Goal: Register for event/course

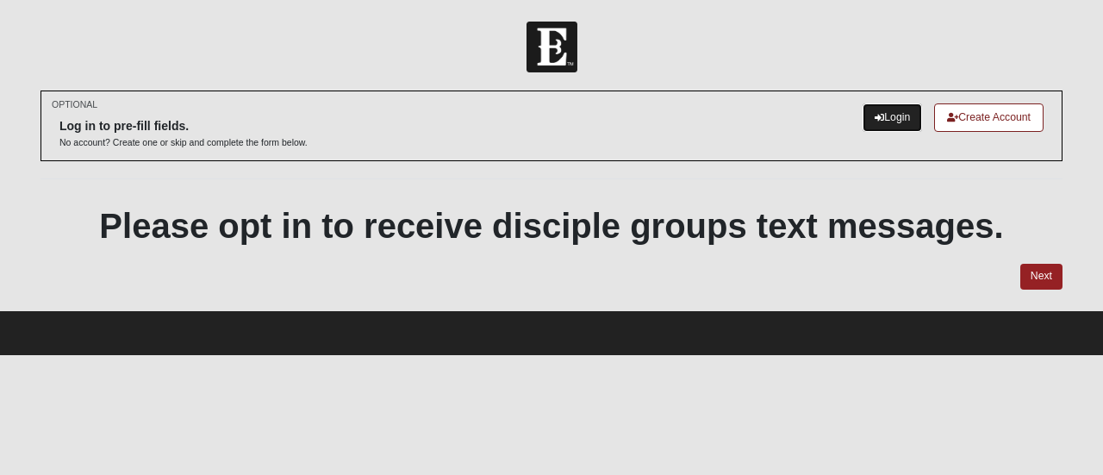
click at [889, 120] on link "Login" at bounding box center [892, 117] width 59 height 28
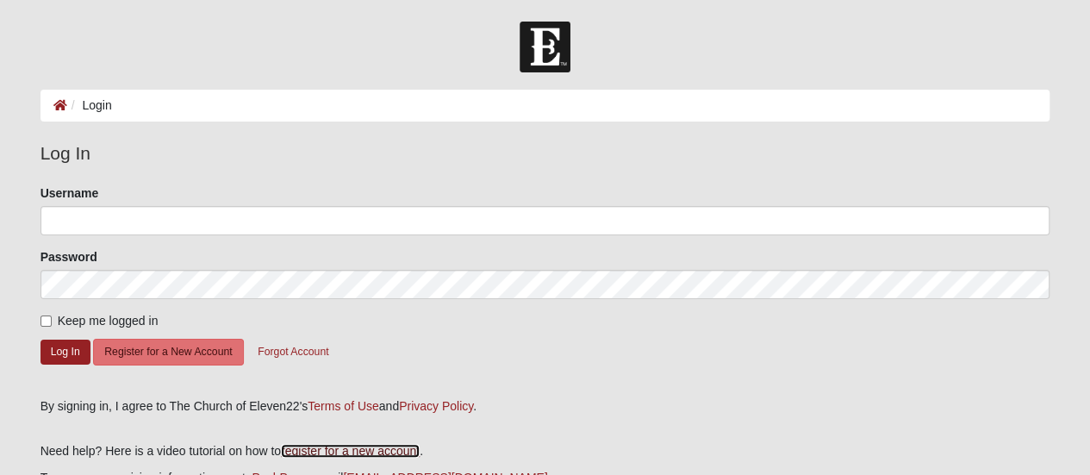
click at [350, 447] on link "register for a new account" at bounding box center [350, 451] width 139 height 14
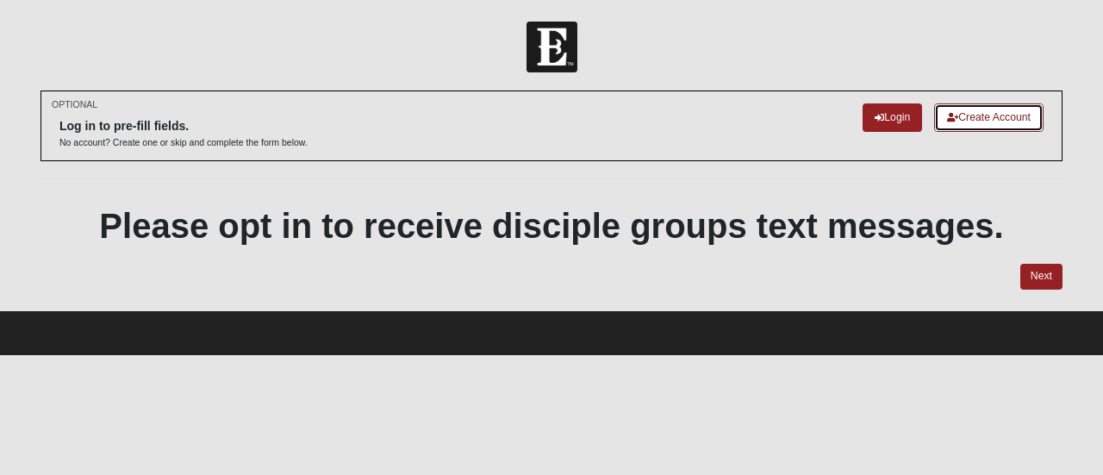
click at [953, 118] on icon at bounding box center [952, 117] width 11 height 9
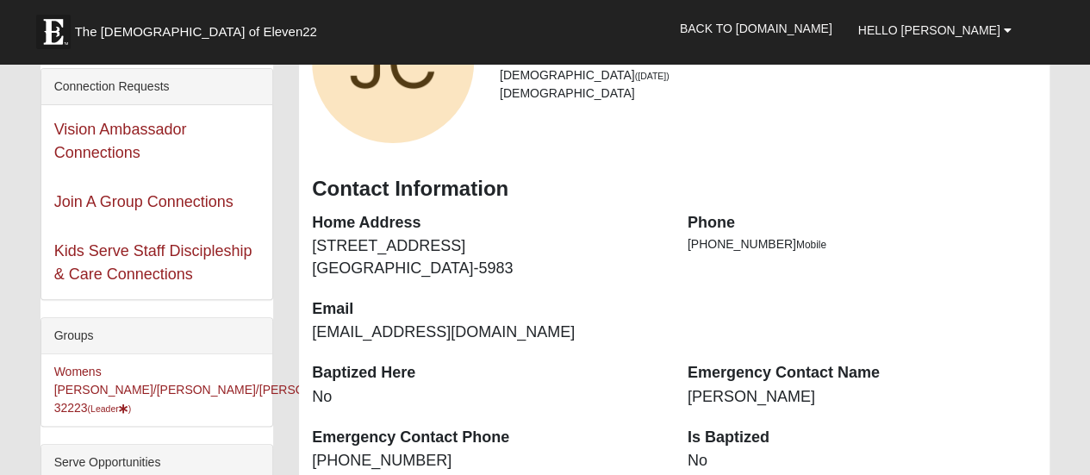
scroll to position [207, 0]
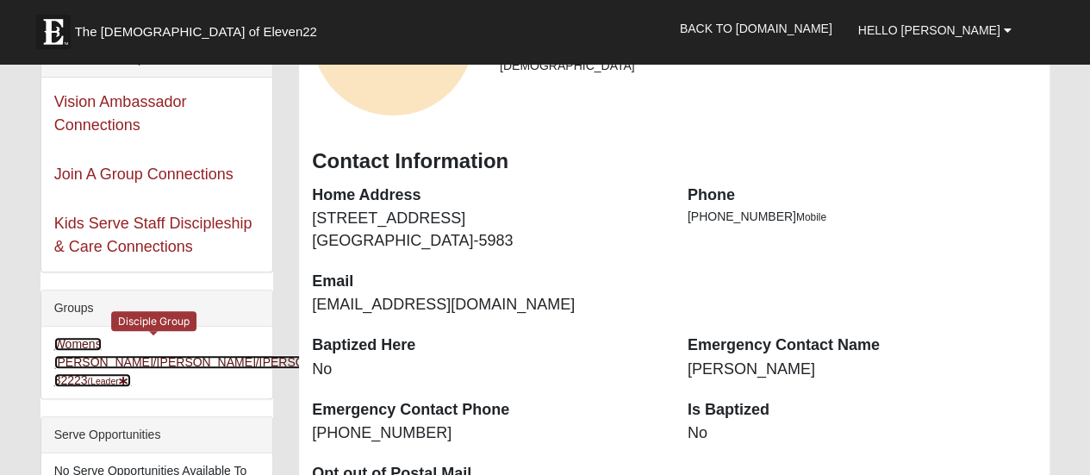
click at [114, 345] on link "Womens Clancy/Emans/Greer 32223 (Leader )" at bounding box center [206, 362] width 304 height 50
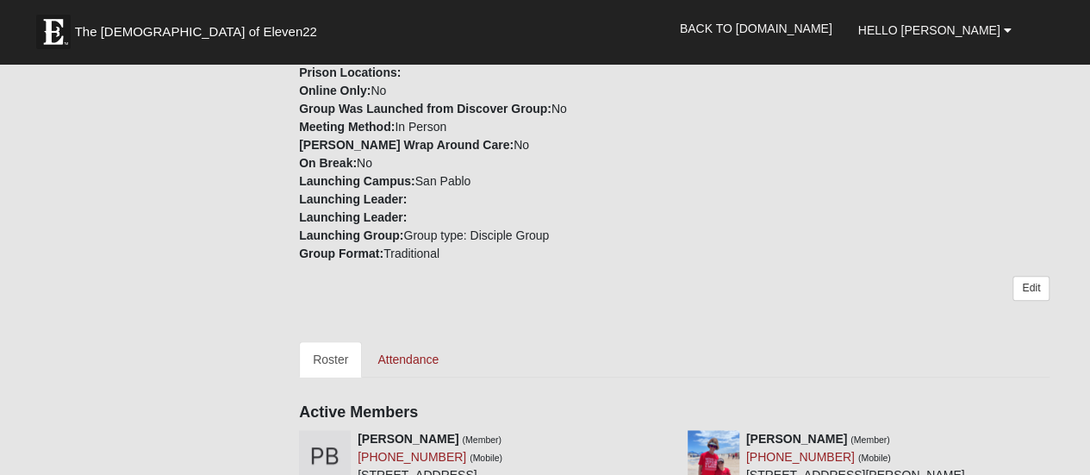
scroll to position [379, 0]
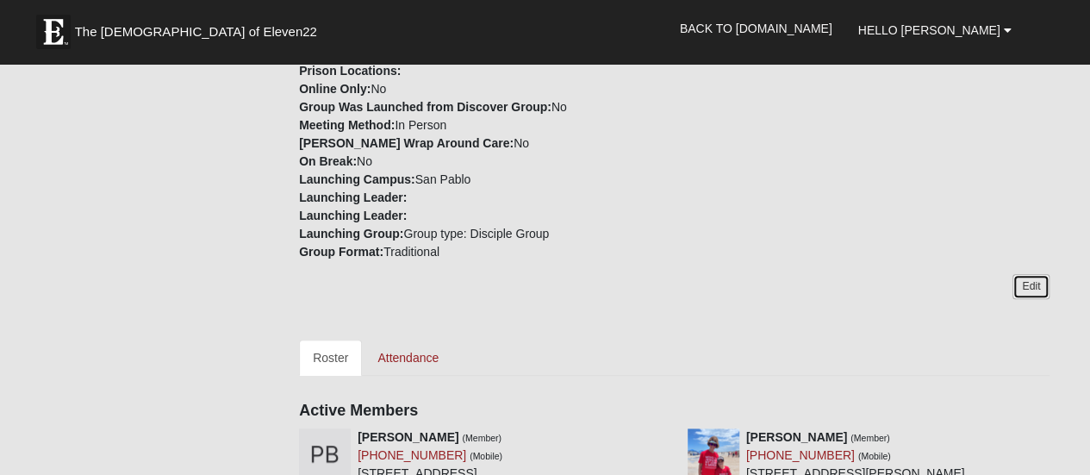
click at [1040, 274] on link "Edit" at bounding box center [1031, 286] width 37 height 25
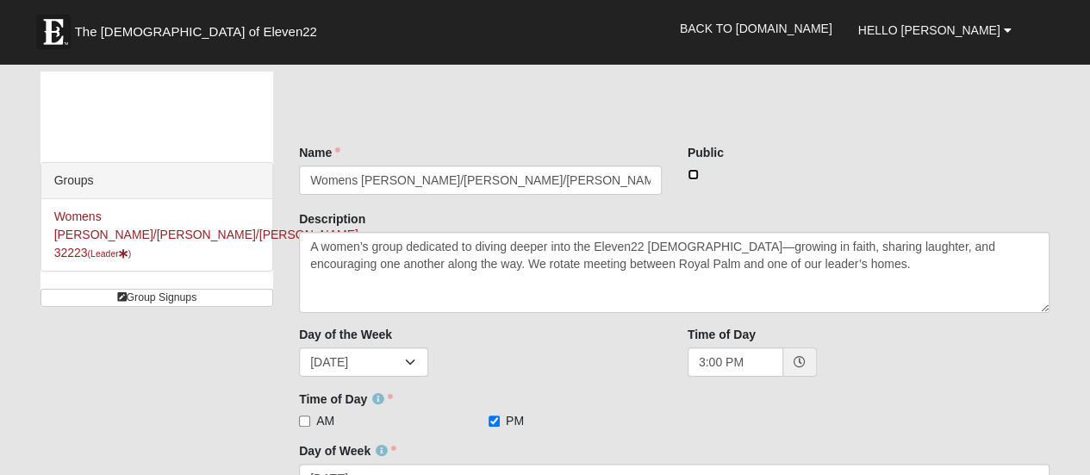
click at [693, 175] on input "checkbox" at bounding box center [693, 174] width 11 height 11
checkbox input "true"
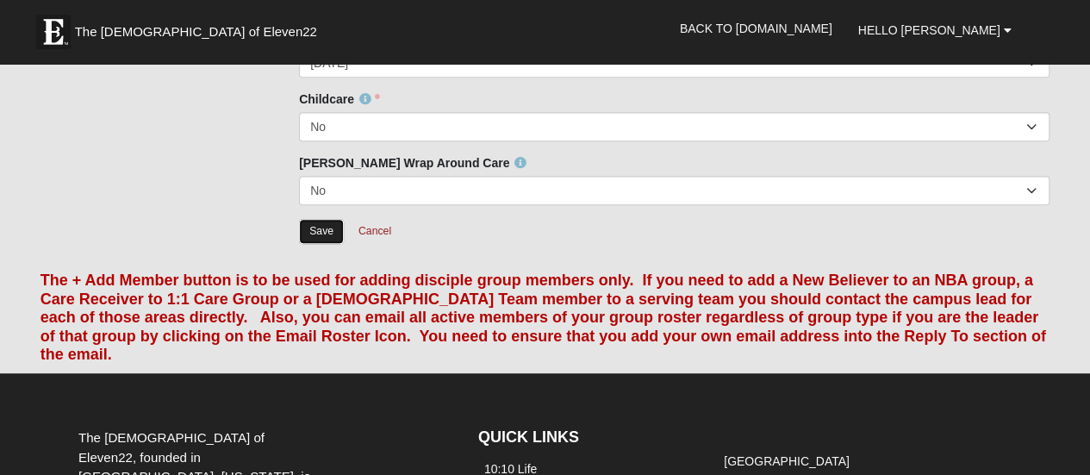
click at [324, 229] on input "Save" at bounding box center [321, 231] width 45 height 25
